Goal: Task Accomplishment & Management: Complete application form

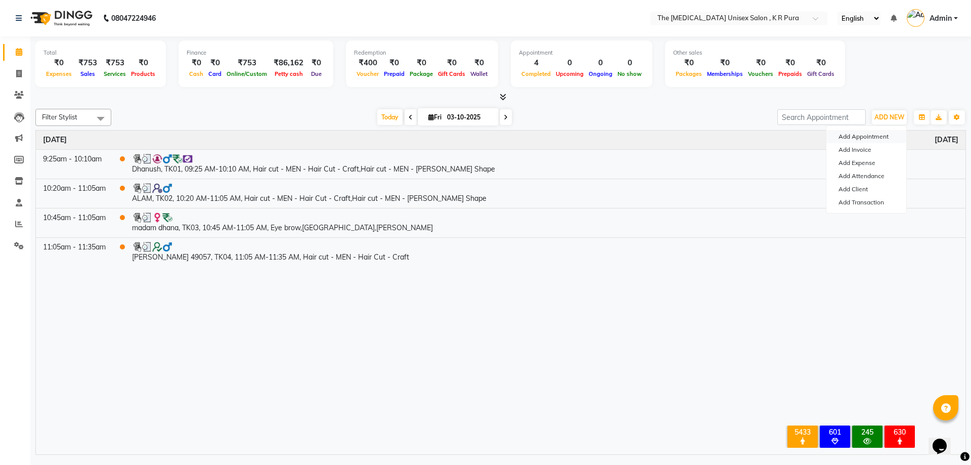
click at [852, 138] on button "Add Appointment" at bounding box center [866, 136] width 80 height 13
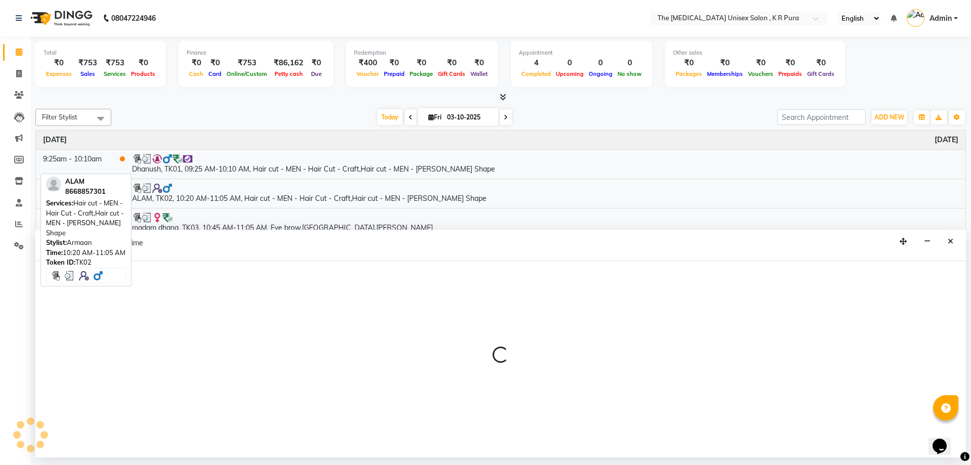
select select "tentative"
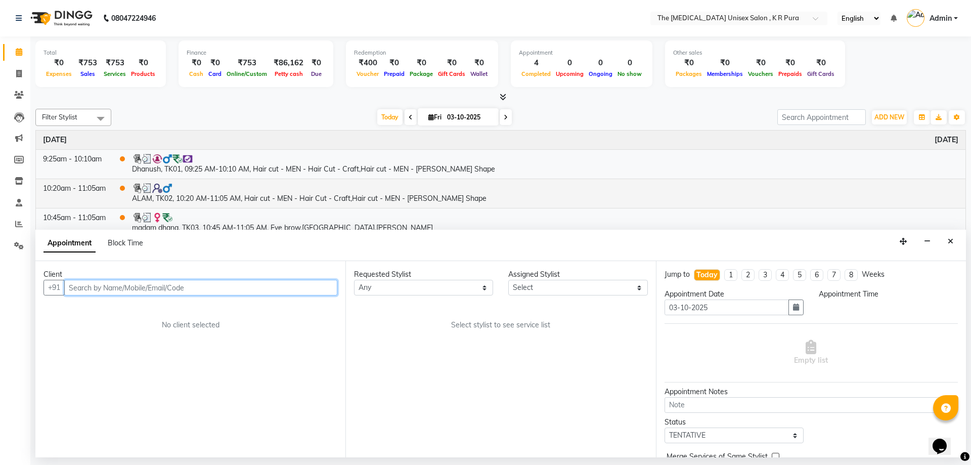
select select "480"
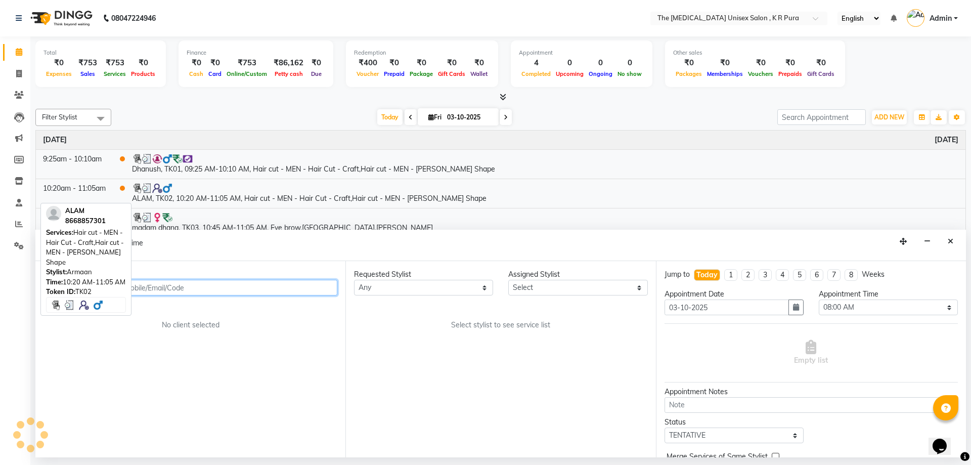
click at [180, 289] on input "text" at bounding box center [200, 288] width 273 height 16
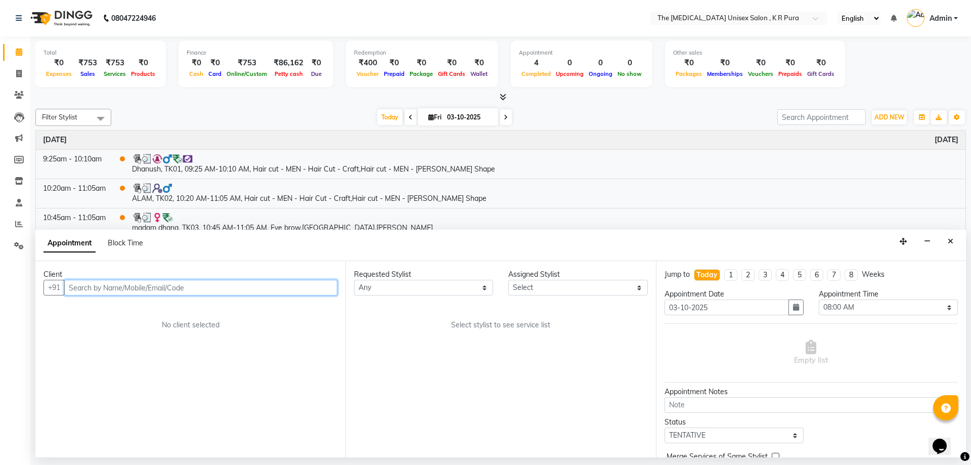
click at [115, 288] on input "text" at bounding box center [200, 288] width 273 height 16
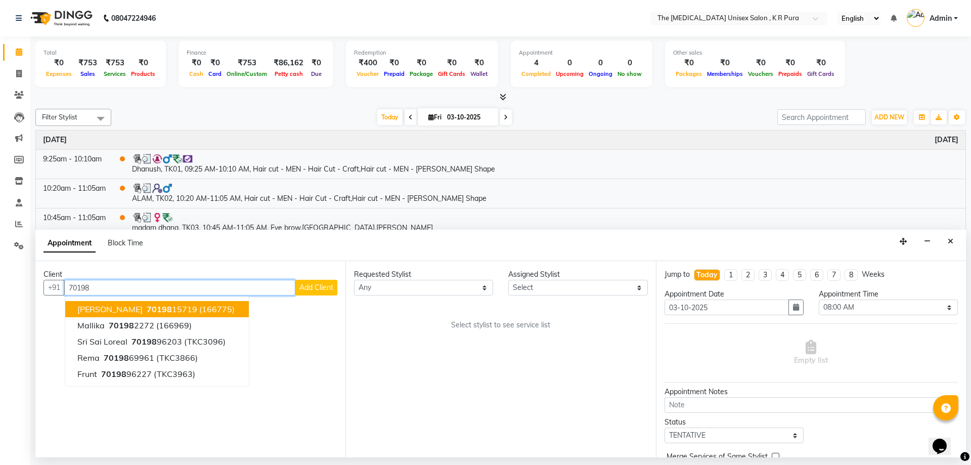
click at [147, 312] on span "70198" at bounding box center [159, 309] width 25 height 10
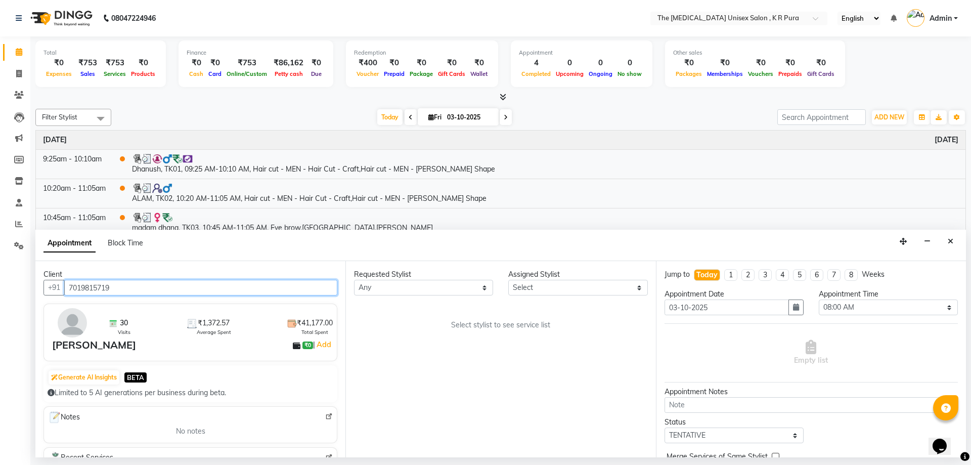
type input "7019815719"
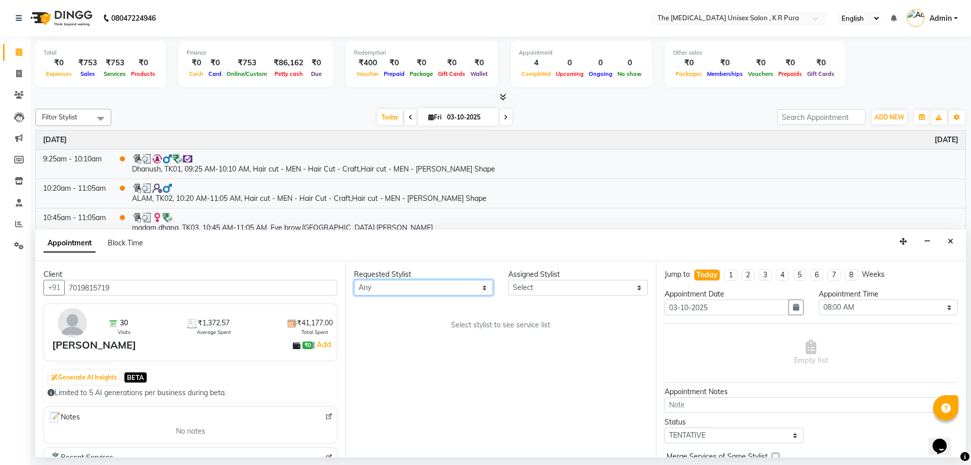
click at [476, 287] on select "Any [PERSON_NAME] [PERSON_NAME] [PERSON_NAME] [PERSON_NAME]" at bounding box center [423, 288] width 139 height 16
select select "86389"
click at [354, 280] on select "Any [PERSON_NAME] [PERSON_NAME] [PERSON_NAME] [PERSON_NAME]" at bounding box center [423, 288] width 139 height 16
select select "86389"
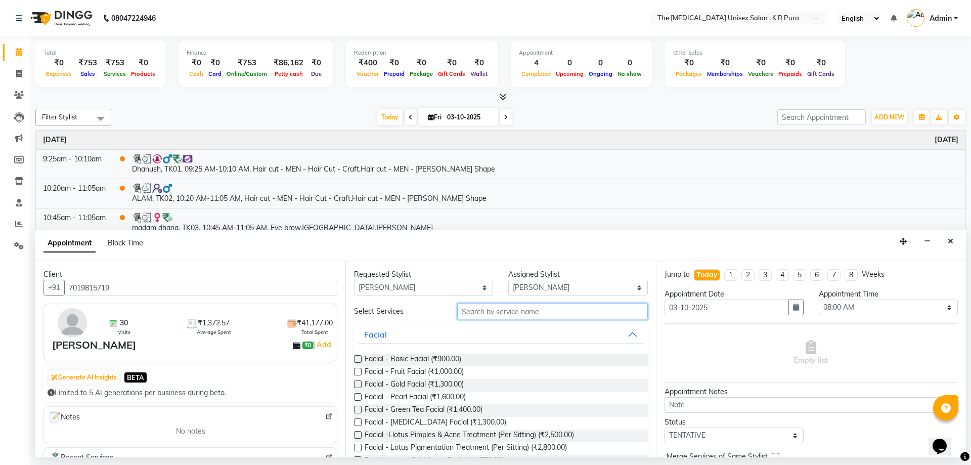
click at [554, 313] on input "text" at bounding box center [552, 311] width 191 height 16
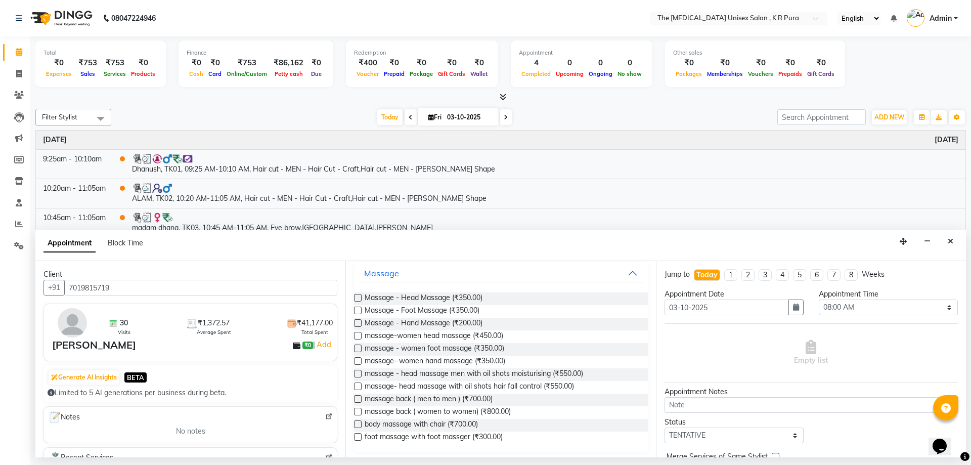
scroll to position [64, 0]
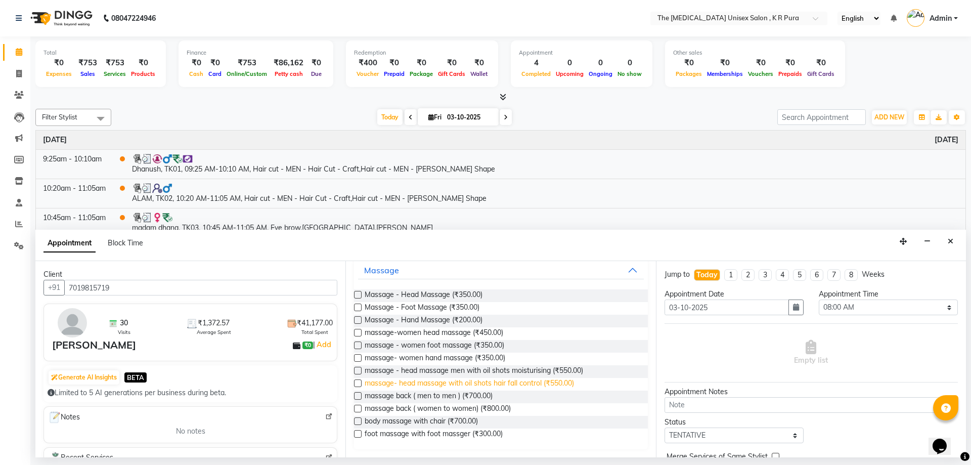
type input "massa"
click at [518, 382] on span "massage- head massage with oil shots hair fall control (₹550.00)" at bounding box center [468, 384] width 209 height 13
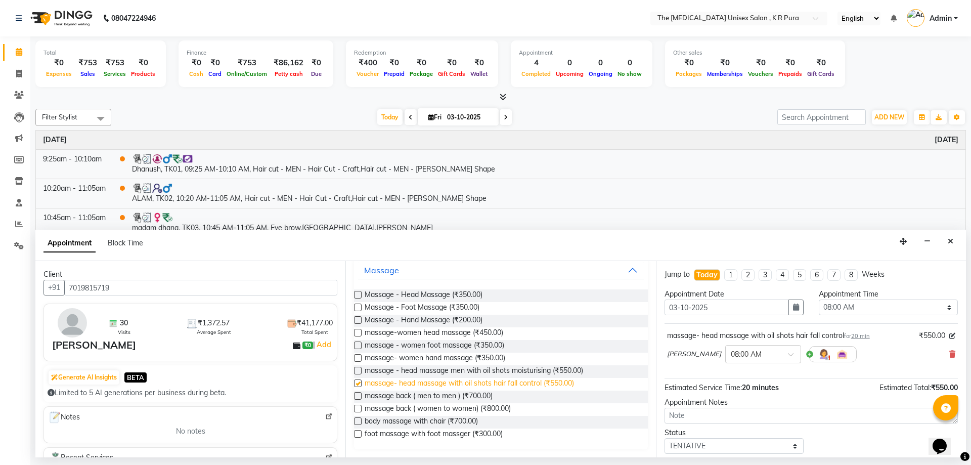
checkbox input "false"
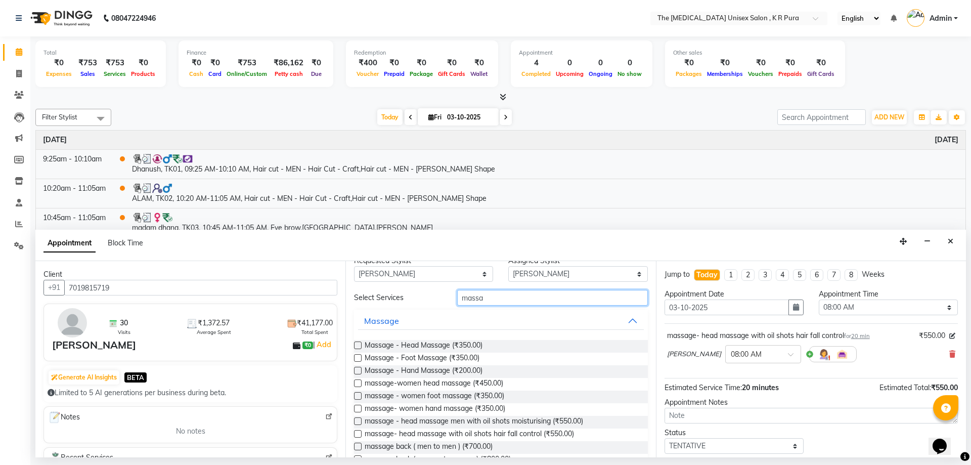
click at [491, 295] on input "massa" at bounding box center [552, 298] width 191 height 16
type input "m"
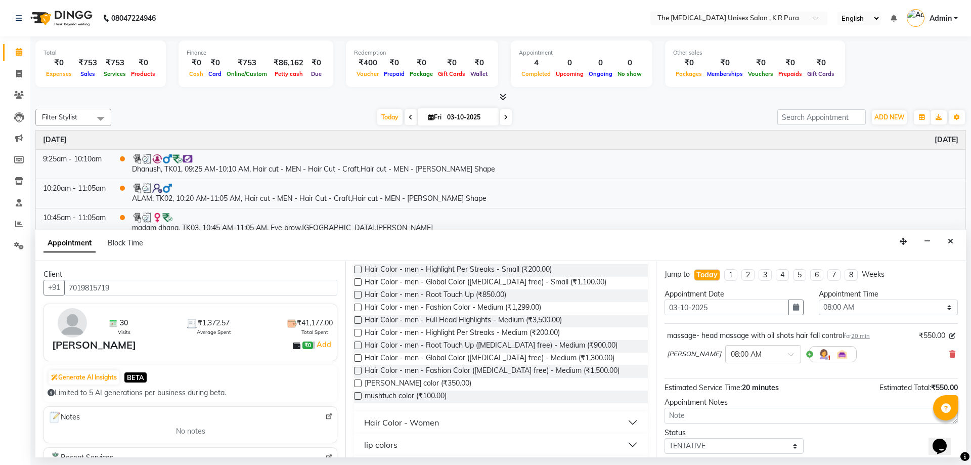
scroll to position [144, 0]
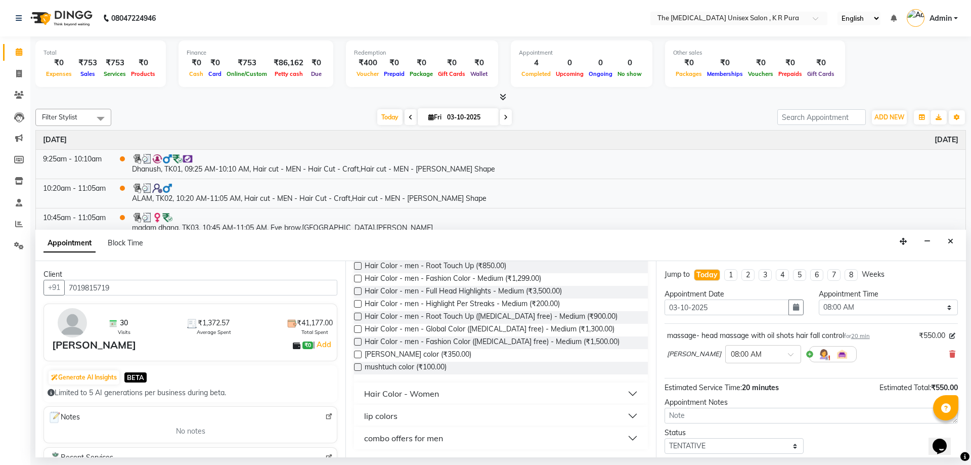
type input "color"
click at [444, 395] on button "Hair Color - Women" at bounding box center [500, 393] width 285 height 18
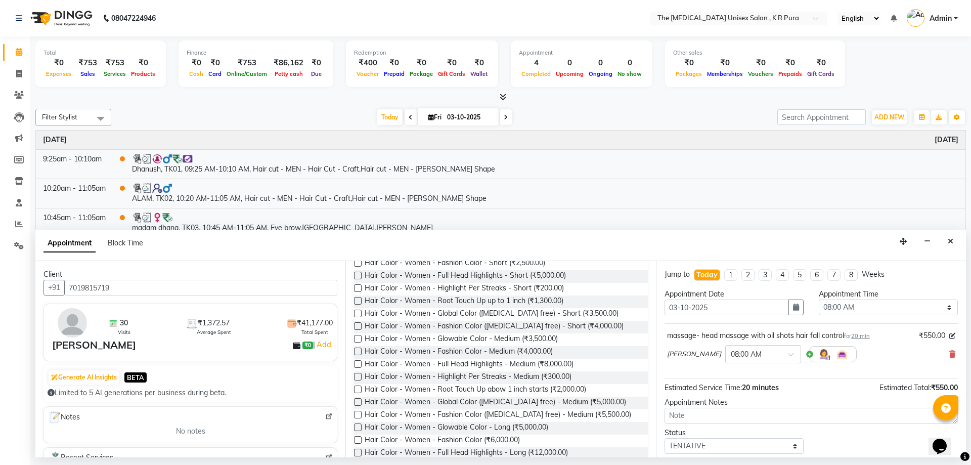
scroll to position [346, 0]
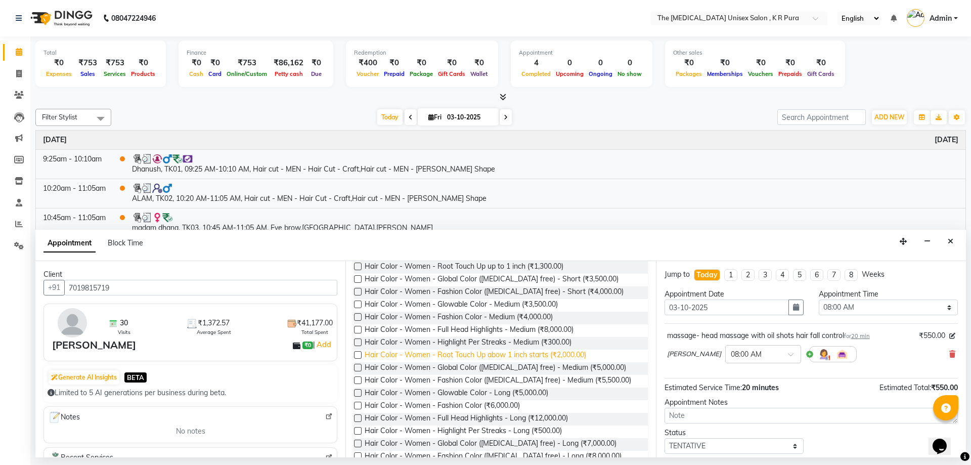
click at [498, 356] on span "Hair Color - Women - Root Touch Up abow 1 inch starts (₹2,000.00)" at bounding box center [474, 355] width 221 height 13
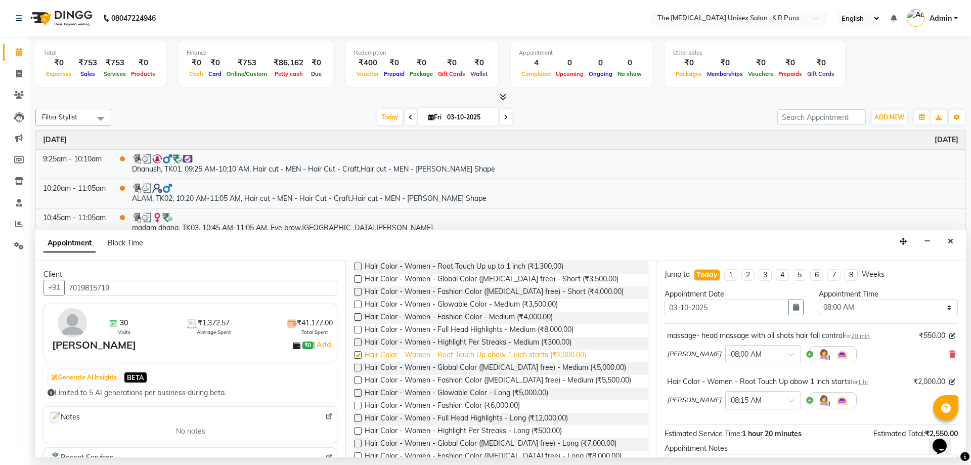
checkbox input "false"
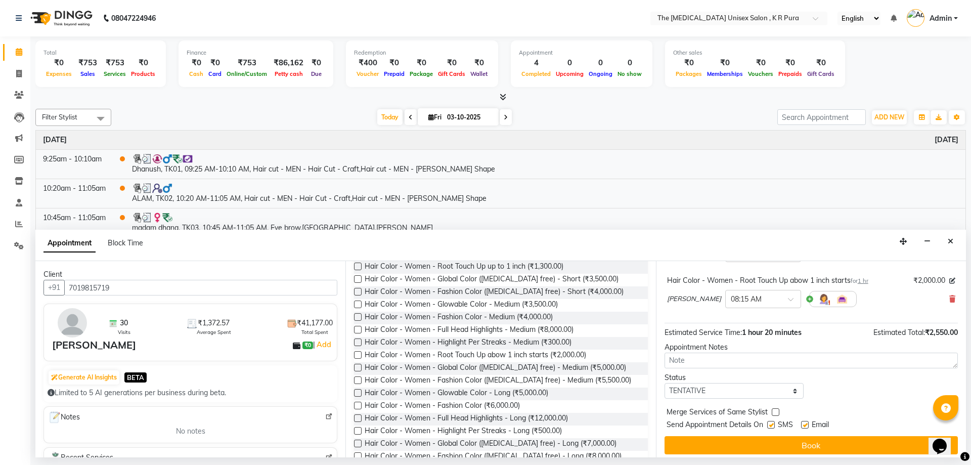
scroll to position [0, 0]
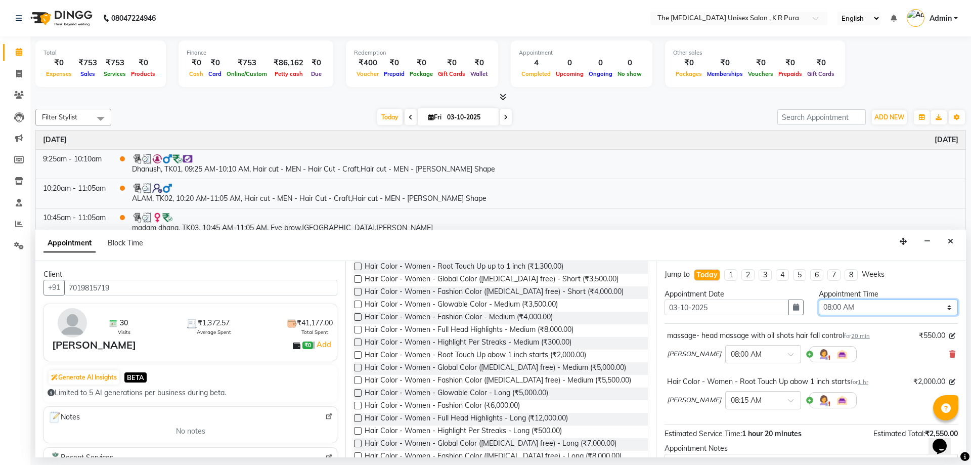
click at [855, 311] on select "Select 08:00 AM 08:15 AM 08:30 AM 08:45 AM 09:00 AM 09:15 AM 09:30 AM 09:45 AM …" at bounding box center [887, 307] width 139 height 16
select select "750"
click at [818, 299] on select "Select 08:00 AM 08:15 AM 08:30 AM 08:45 AM 09:00 AM 09:15 AM 09:30 AM 09:45 AM …" at bounding box center [887, 307] width 139 height 16
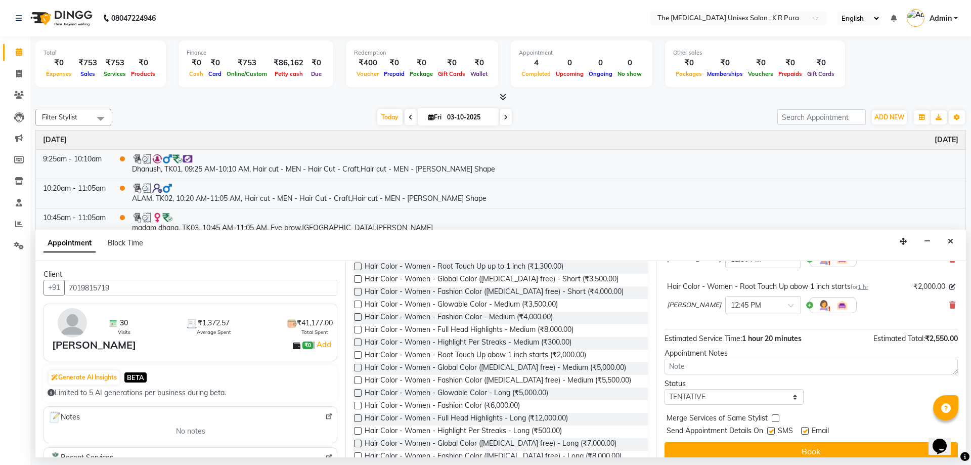
scroll to position [106, 0]
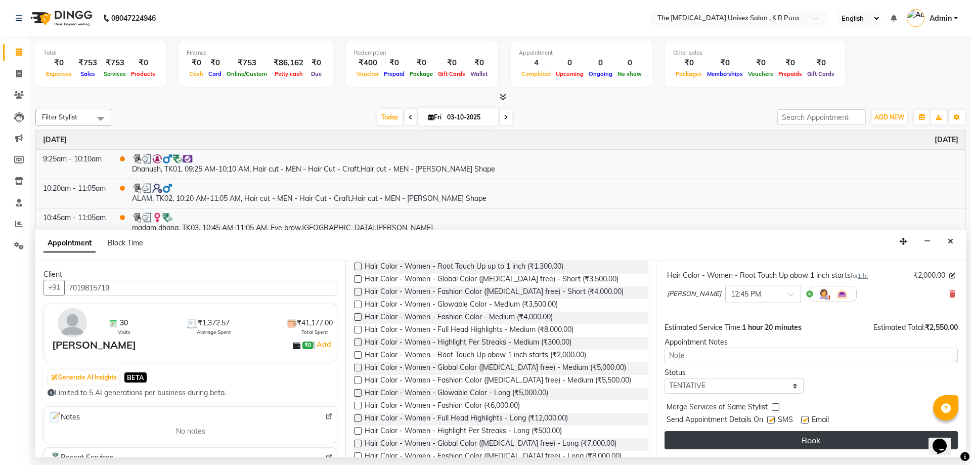
click at [874, 443] on button "Book" at bounding box center [810, 440] width 293 height 18
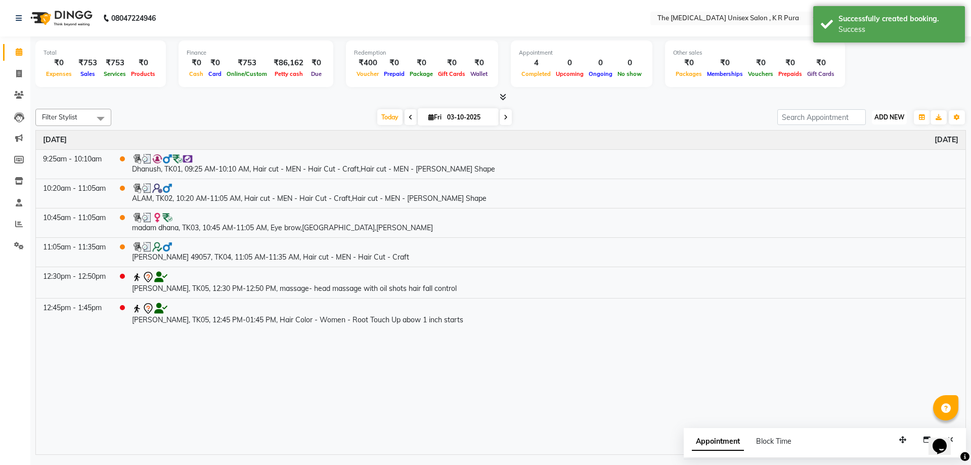
click at [880, 114] on span "ADD NEW" at bounding box center [889, 117] width 30 height 8
click at [855, 137] on button "Add Appointment" at bounding box center [866, 136] width 80 height 13
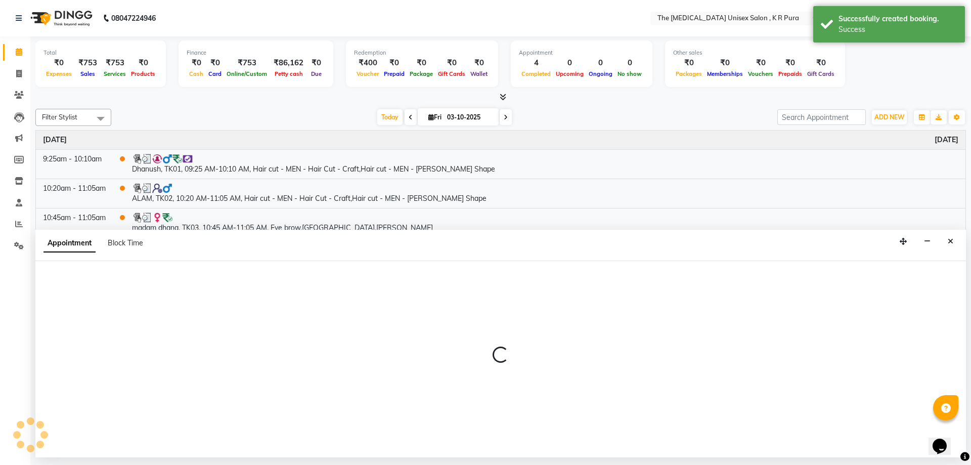
select select "480"
select select "tentative"
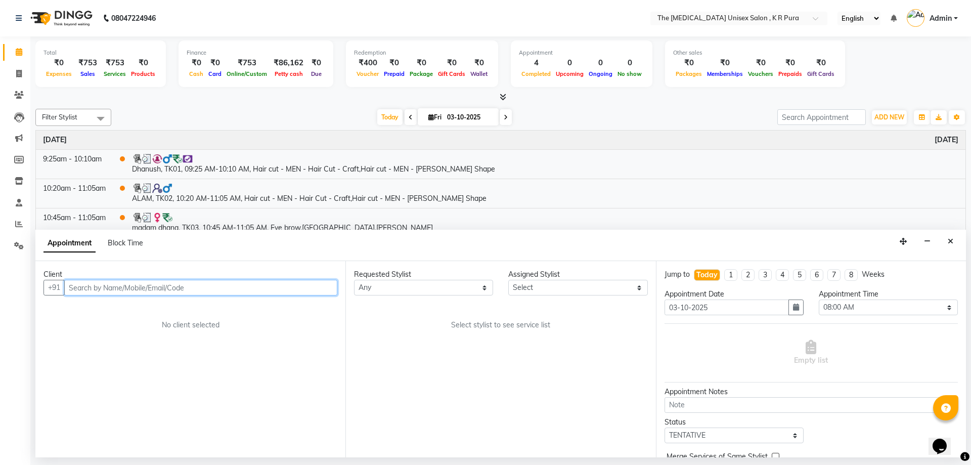
click at [166, 285] on input "text" at bounding box center [200, 288] width 273 height 16
type input "9035259142"
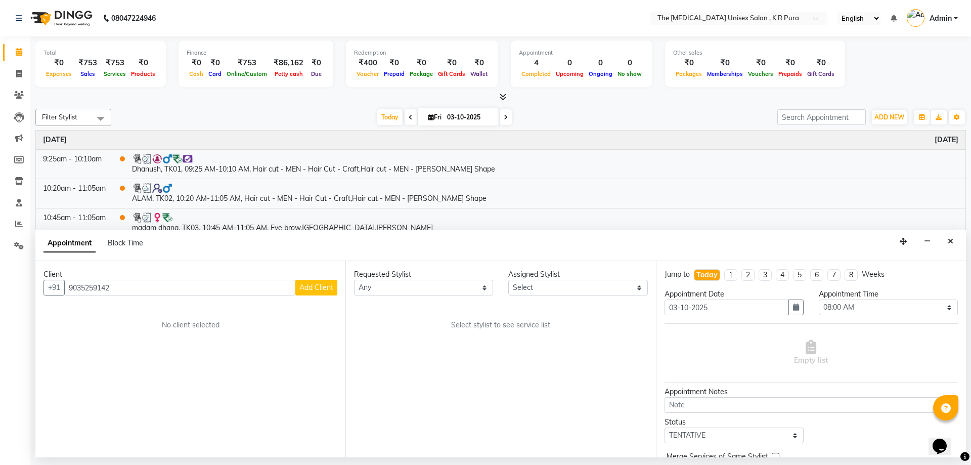
click at [316, 283] on button "Add Client" at bounding box center [316, 288] width 42 height 16
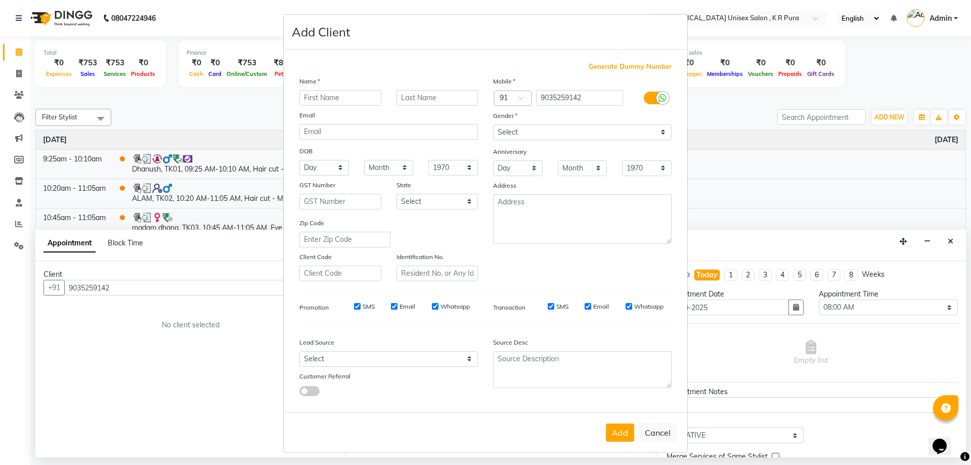
click at [350, 103] on input "text" at bounding box center [340, 98] width 82 height 16
type input "rashmi madam"
click at [563, 129] on select "Select [DEMOGRAPHIC_DATA] [DEMOGRAPHIC_DATA] Other Prefer Not To Say" at bounding box center [582, 132] width 178 height 16
select select "[DEMOGRAPHIC_DATA]"
click at [493, 124] on select "Select [DEMOGRAPHIC_DATA] [DEMOGRAPHIC_DATA] Other Prefer Not To Say" at bounding box center [582, 132] width 178 height 16
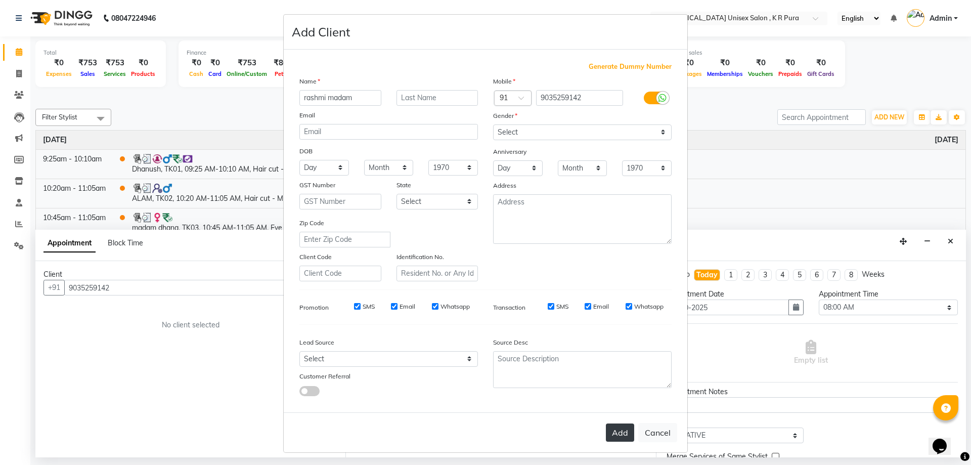
click at [618, 437] on button "Add" at bounding box center [620, 432] width 28 height 18
select select
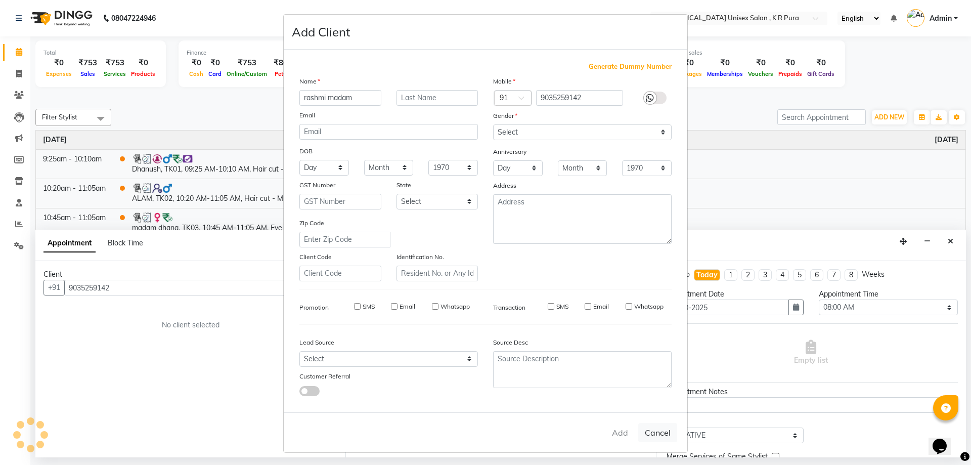
select select
checkbox input "false"
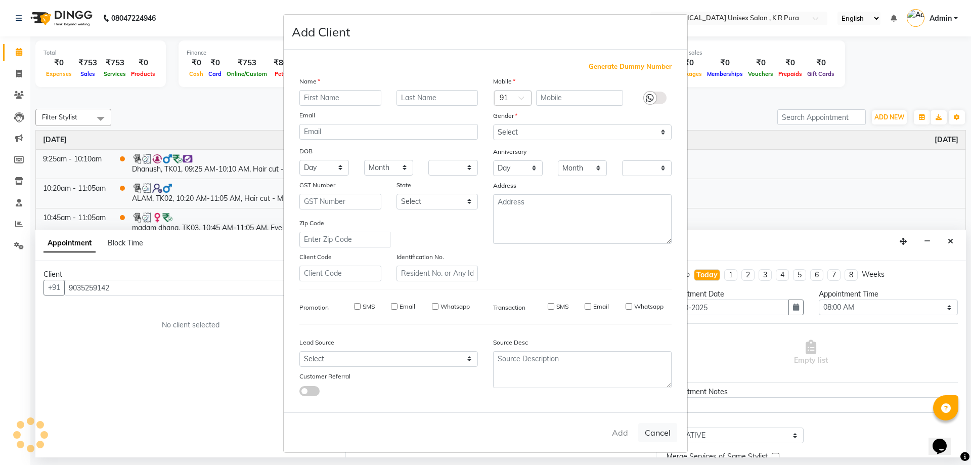
checkbox input "false"
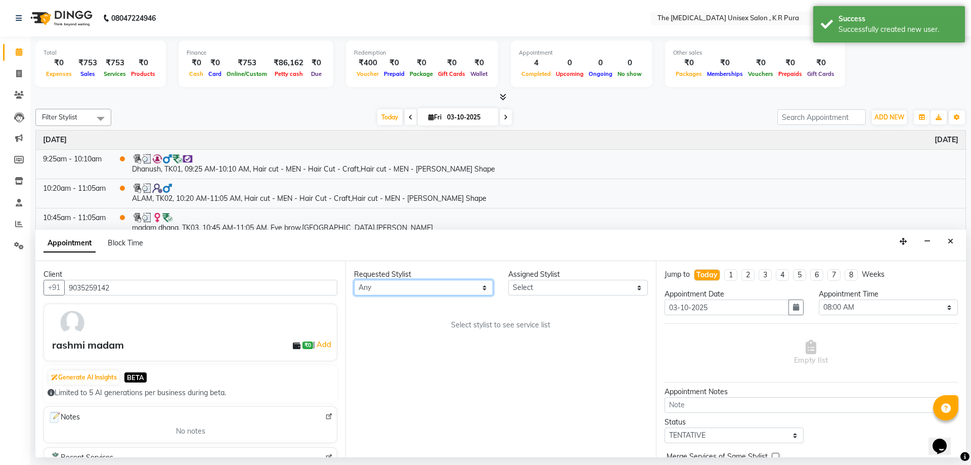
click at [432, 290] on select "Any [PERSON_NAME] [PERSON_NAME] [PERSON_NAME] [PERSON_NAME]" at bounding box center [423, 288] width 139 height 16
select select "21266"
click at [354, 280] on select "Any [PERSON_NAME] [PERSON_NAME] [PERSON_NAME] [PERSON_NAME]" at bounding box center [423, 288] width 139 height 16
select select "21266"
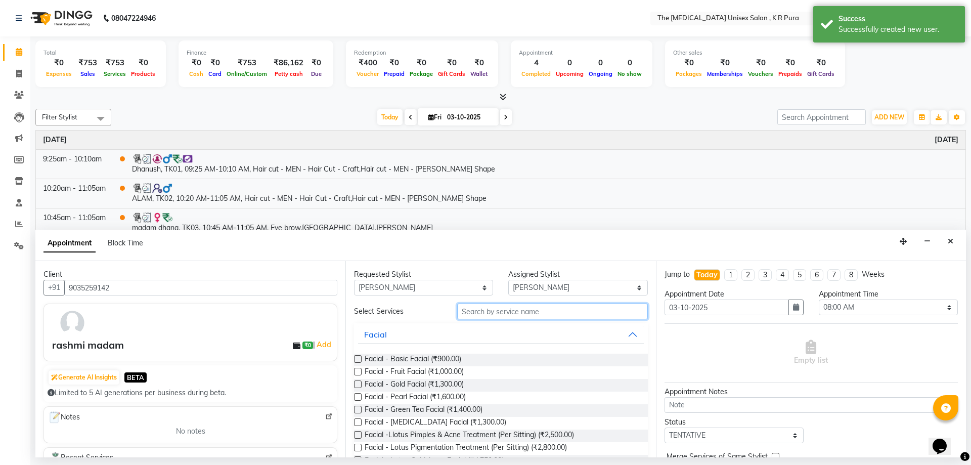
click at [524, 310] on input "text" at bounding box center [552, 311] width 191 height 16
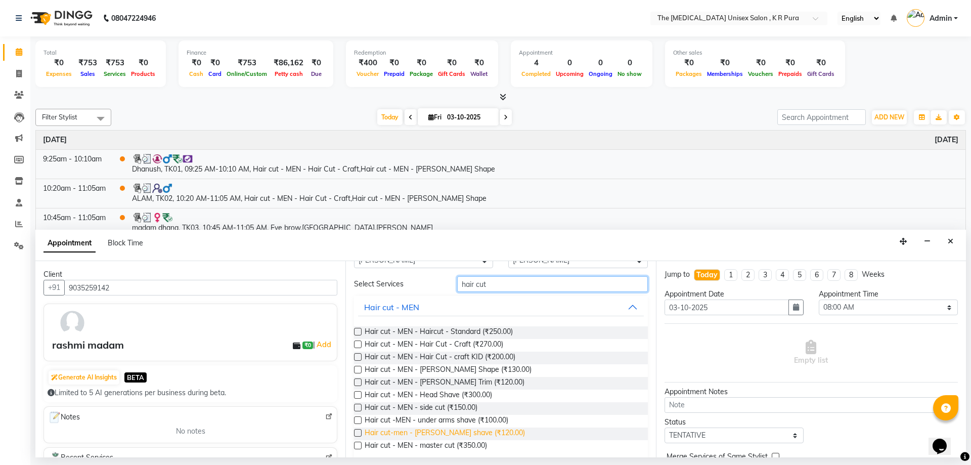
scroll to position [83, 0]
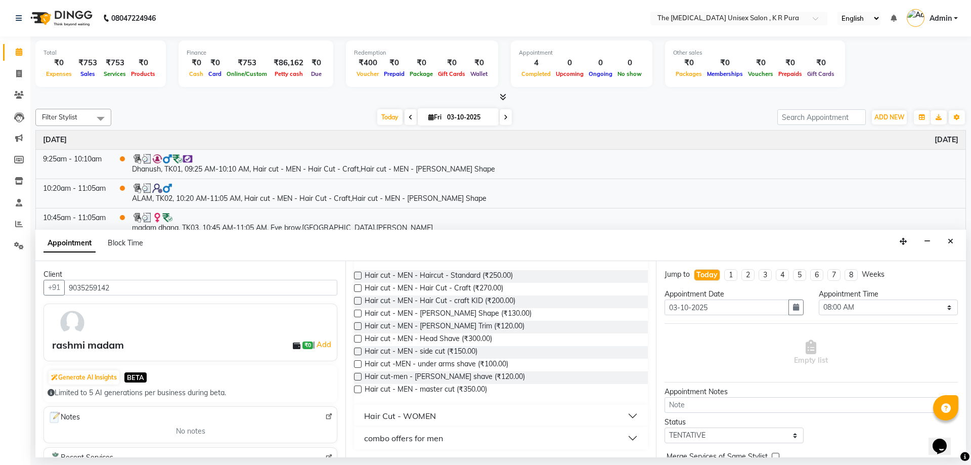
type input "hair cut"
click at [402, 416] on div "Hair Cut - WOMEN" at bounding box center [400, 415] width 72 height 12
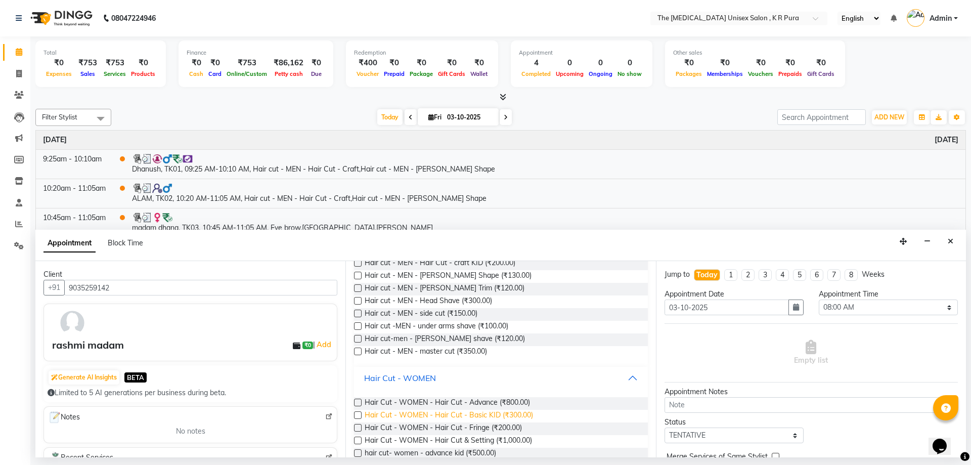
scroll to position [175, 0]
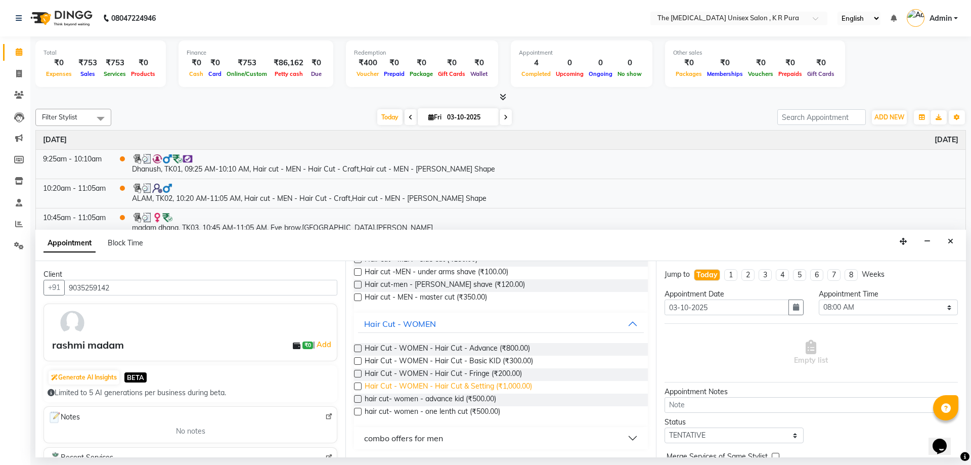
click at [492, 385] on span "Hair Cut - WOMEN - Hair Cut & Setting (₹1,000.00)" at bounding box center [447, 387] width 167 height 13
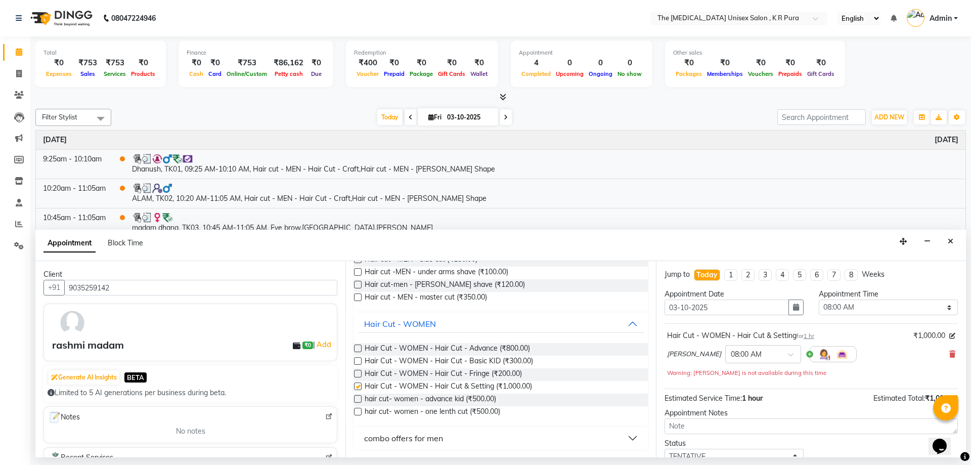
checkbox input "false"
click at [887, 308] on select "Select 08:00 AM 08:15 AM 08:30 AM 08:45 AM 09:00 AM 09:15 AM 09:30 AM 09:45 AM …" at bounding box center [887, 307] width 139 height 16
select select "750"
click at [818, 299] on select "Select 08:00 AM 08:15 AM 08:30 AM 08:45 AM 09:00 AM 09:15 AM 09:30 AM 09:45 AM …" at bounding box center [887, 307] width 139 height 16
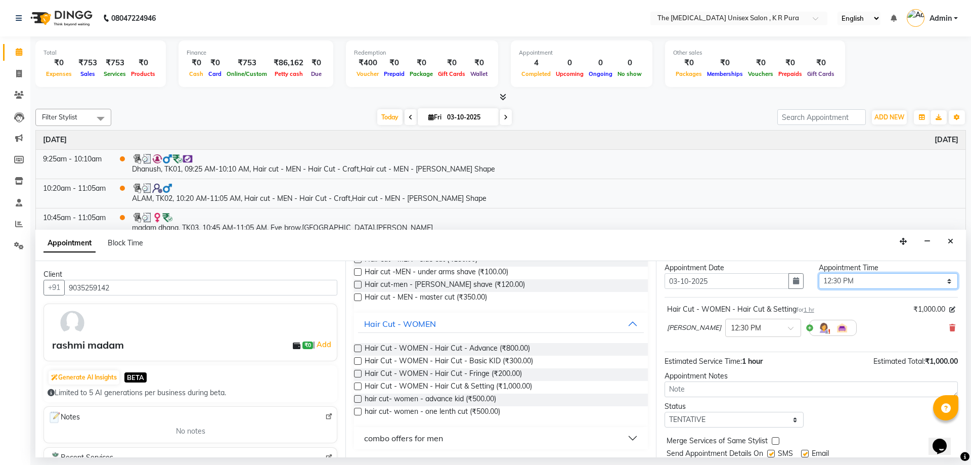
scroll to position [60, 0]
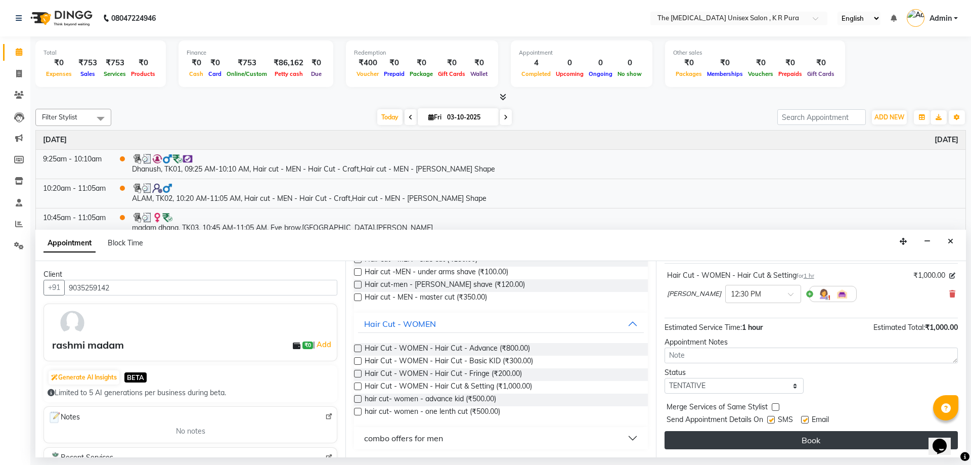
click at [864, 446] on button "Book" at bounding box center [810, 440] width 293 height 18
